Goal: Information Seeking & Learning: Learn about a topic

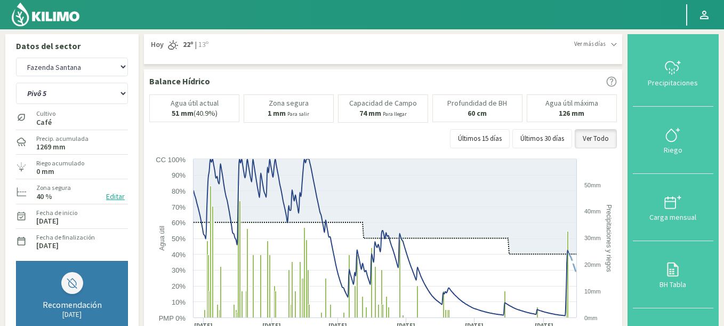
select select "3142: Object"
select select "105: Object"
click at [62, 13] on img at bounding box center [46, 15] width 70 height 26
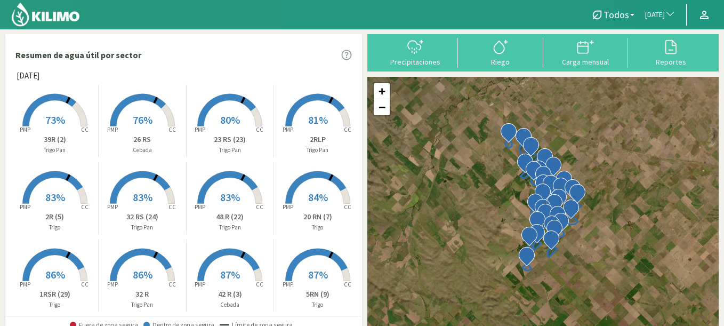
click at [653, 14] on span "[DATE]" at bounding box center [655, 15] width 20 height 11
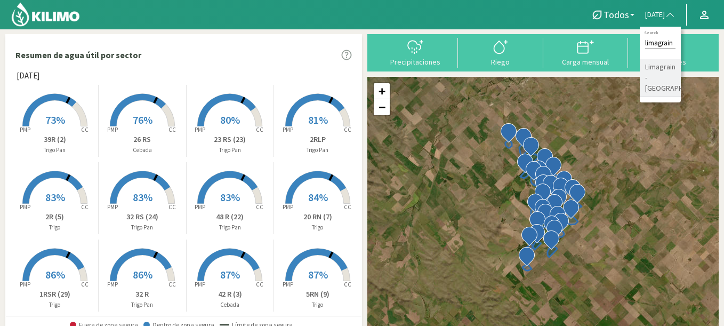
type input "limagrain"
click at [639, 80] on li "Limagrain - [GEOGRAPHIC_DATA]" at bounding box center [659, 78] width 41 height 38
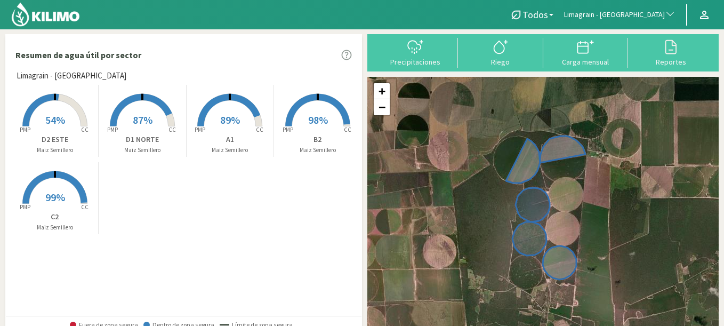
click at [319, 111] on rect at bounding box center [317, 127] width 85 height 85
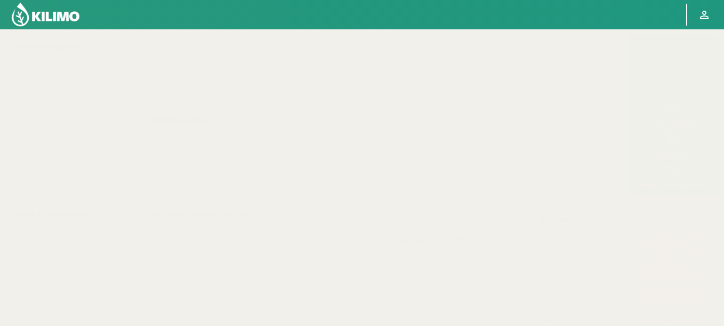
select select "189: Object"
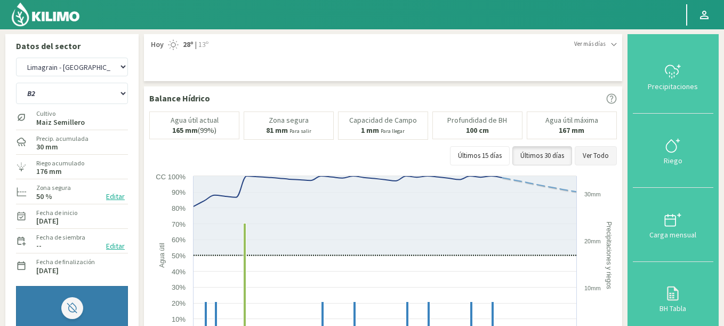
click at [590, 154] on button "Ver Todo" at bounding box center [595, 155] width 42 height 19
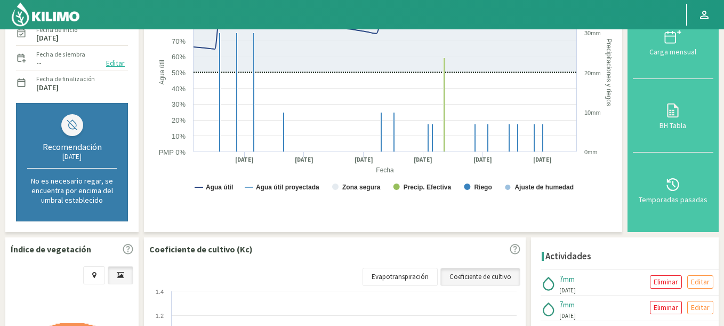
scroll to position [320, 0]
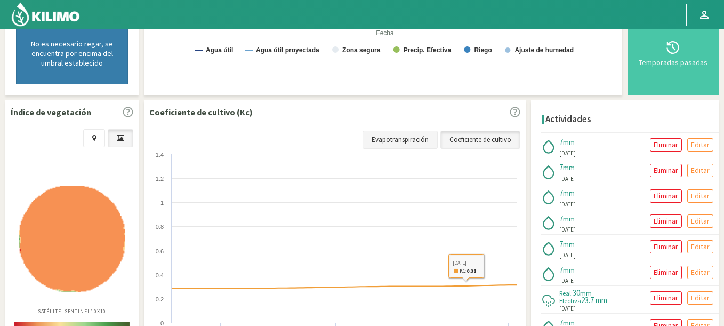
click at [398, 143] on link "Evapotranspiración" at bounding box center [399, 140] width 75 height 18
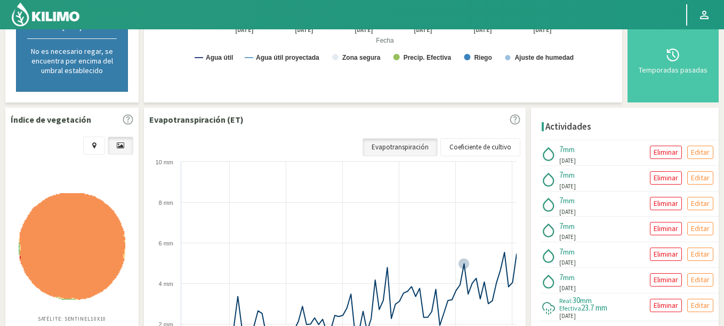
scroll to position [305, 0]
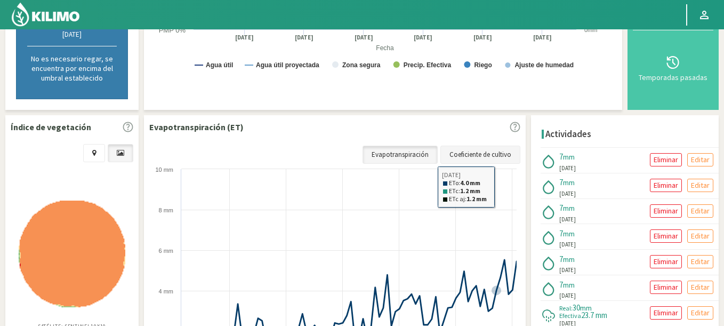
click at [482, 151] on link "Coeficiente de cultivo" at bounding box center [480, 154] width 80 height 18
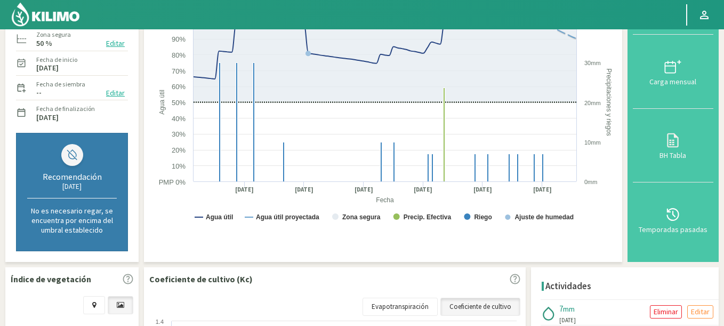
scroll to position [0, 0]
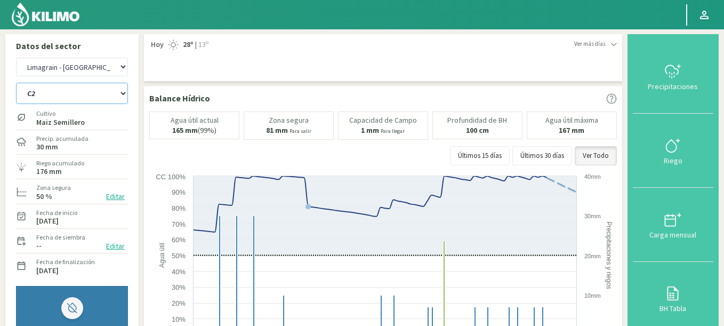
click at [16, 83] on select "A1 B2 C2 D1 NORTE D2 ESTE" at bounding box center [72, 93] width 112 height 21
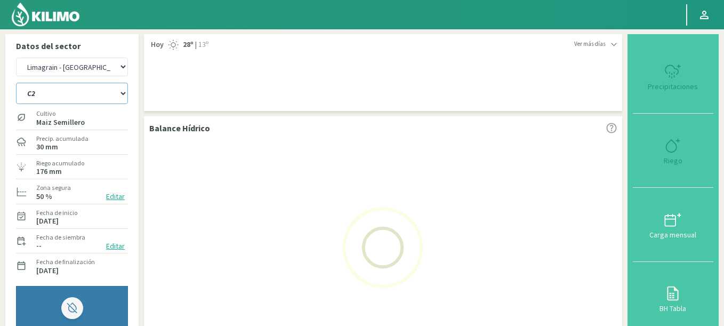
select select "1: Object"
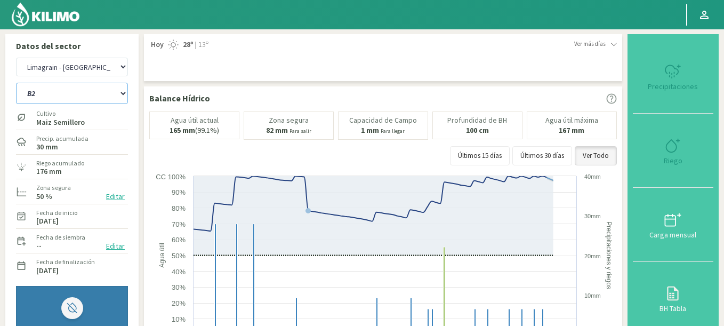
select select "466: Object"
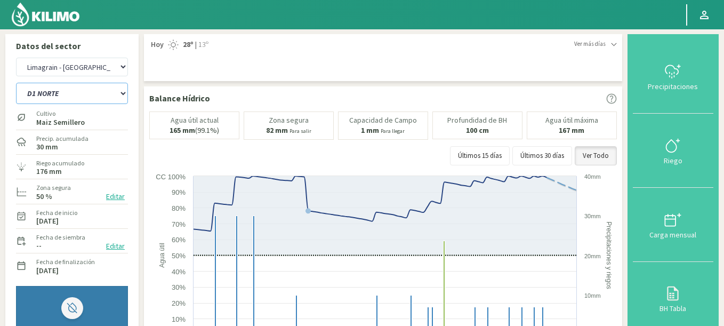
click at [16, 83] on select "A1 B2 C2 D1 NORTE D2 ESTE" at bounding box center [72, 93] width 112 height 21
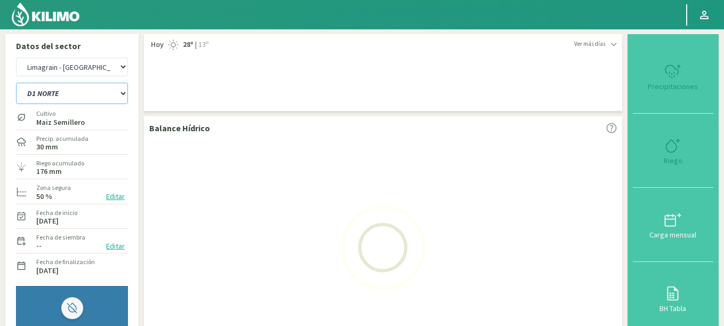
select select "7: Object"
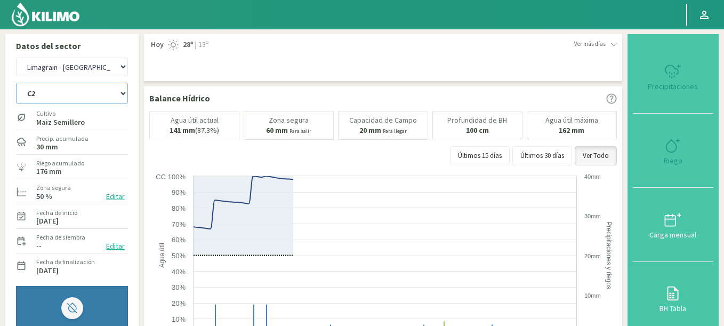
select select "743: Object"
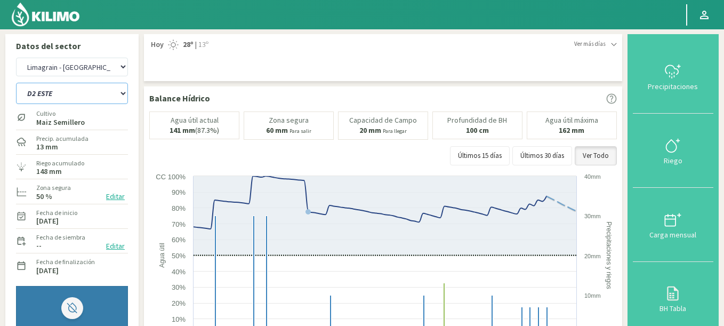
click at [16, 83] on select "A1 B2 C2 D1 NORTE D2 ESTE" at bounding box center [72, 93] width 112 height 21
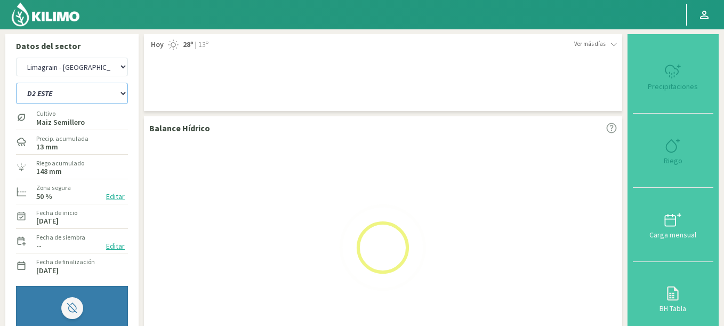
select select "13: Object"
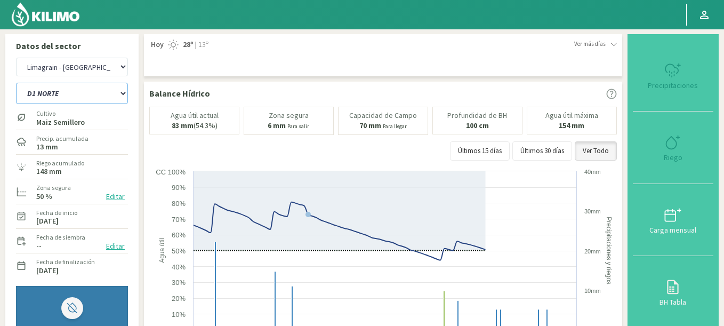
select select "1020: Object"
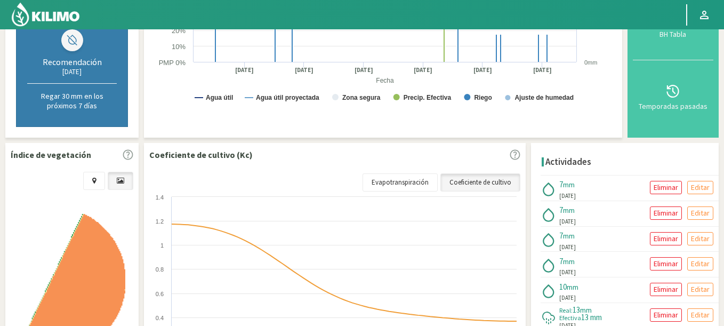
scroll to position [412, 0]
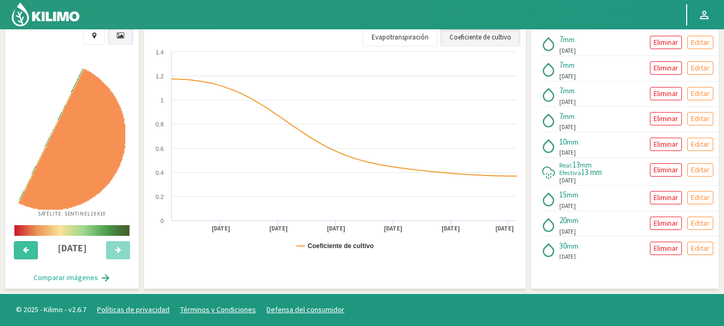
click at [27, 254] on button at bounding box center [26, 250] width 24 height 18
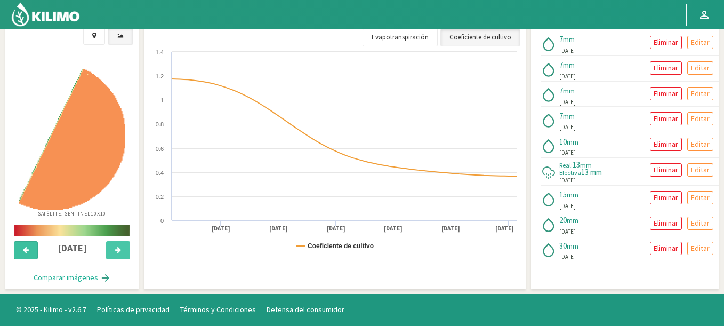
click at [27, 254] on button at bounding box center [26, 250] width 24 height 18
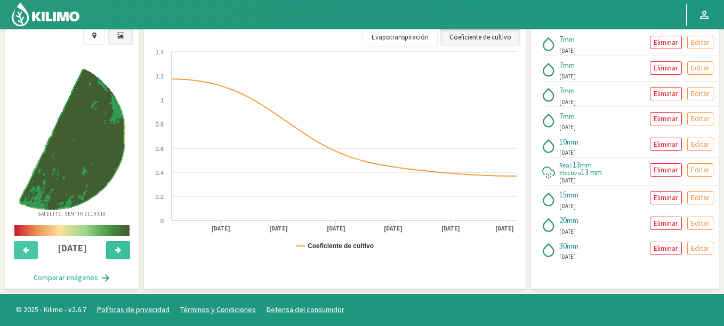
click at [120, 252] on icon at bounding box center [118, 249] width 6 height 7
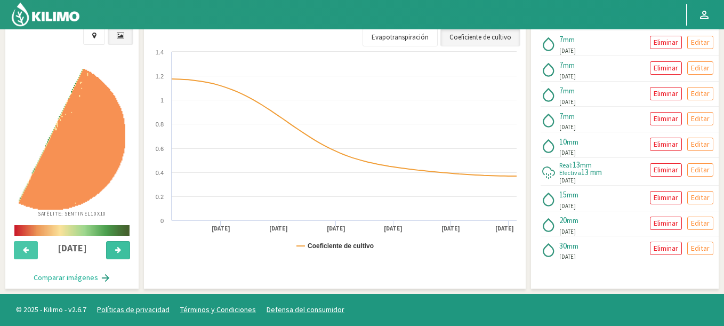
click at [120, 252] on icon at bounding box center [118, 249] width 6 height 7
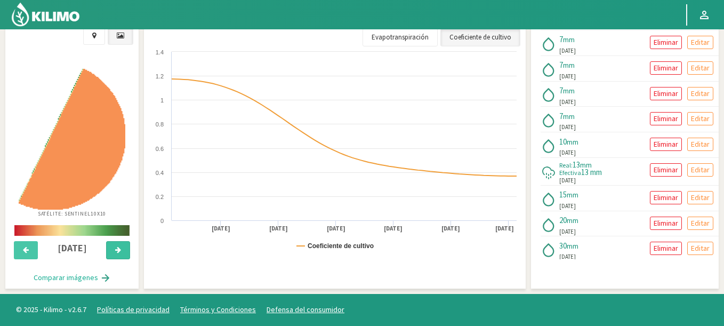
click at [120, 252] on icon at bounding box center [118, 249] width 6 height 7
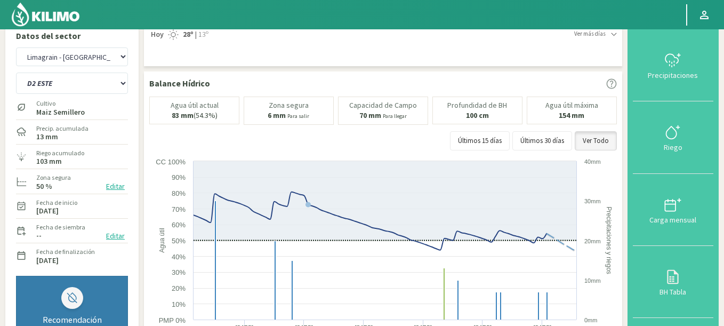
scroll to position [0, 0]
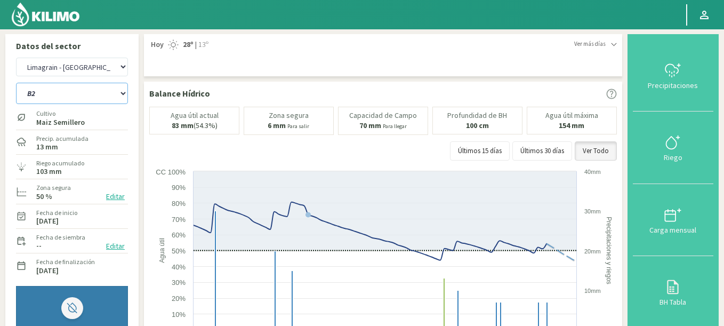
click at [16, 83] on select "A1 B2 C2 D1 NORTE D2 ESTE" at bounding box center [72, 93] width 112 height 21
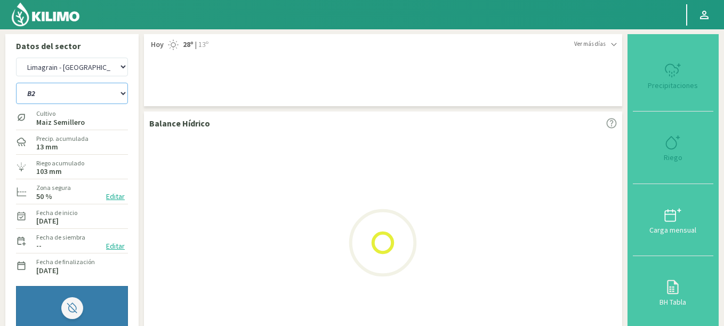
select select "19: Object"
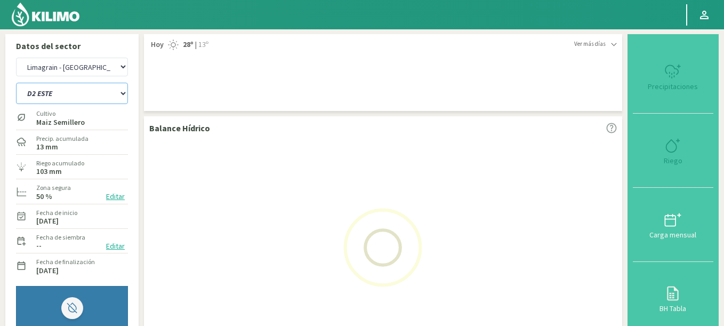
scroll to position [128, 0]
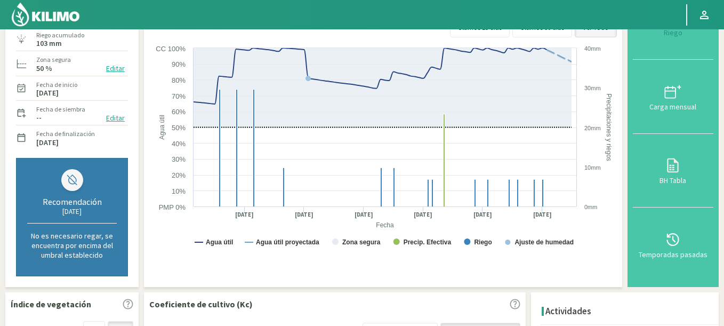
select select "1297: Object"
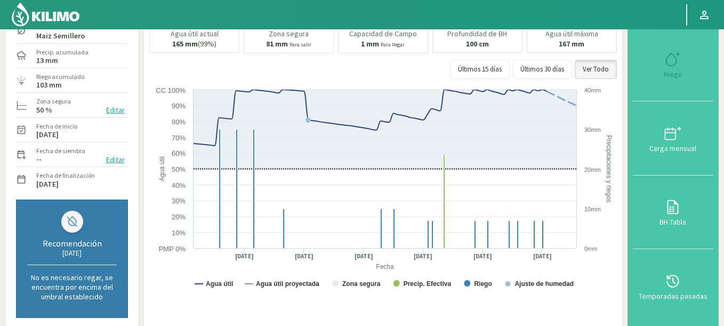
select select "21: Object"
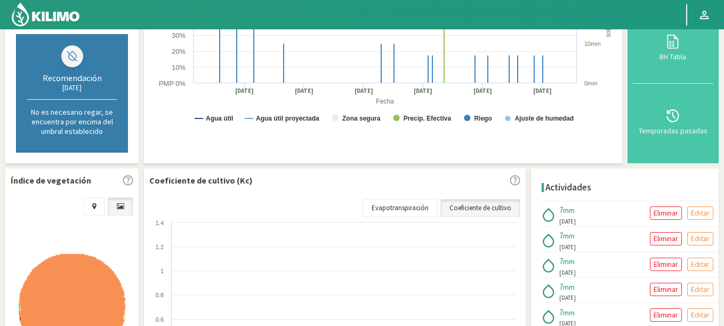
scroll to position [0, 0]
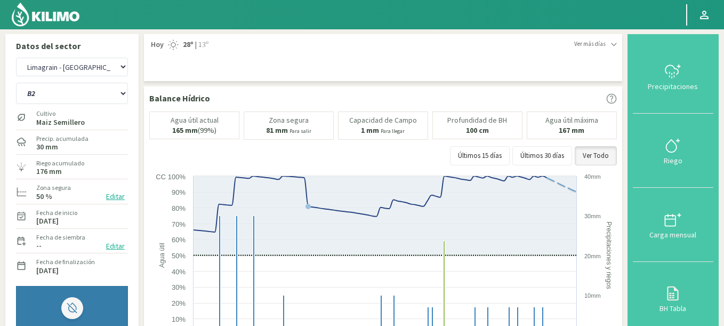
click at [55, 14] on img at bounding box center [46, 15] width 70 height 26
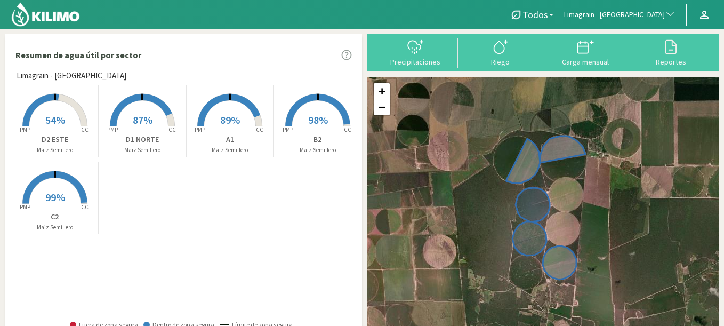
click at [140, 118] on span "87%" at bounding box center [143, 119] width 20 height 13
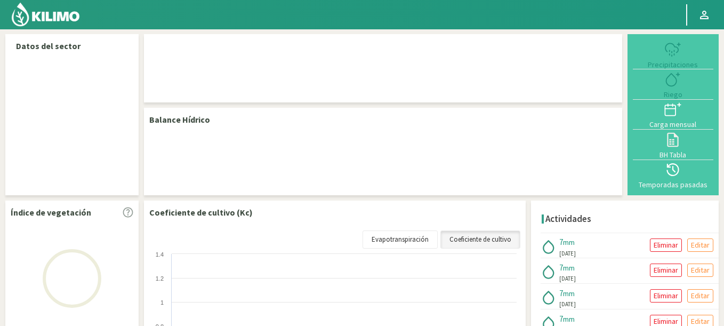
select select "189: Object"
select select "3: Object"
